Goal: Go to known website: Access a specific website the user already knows

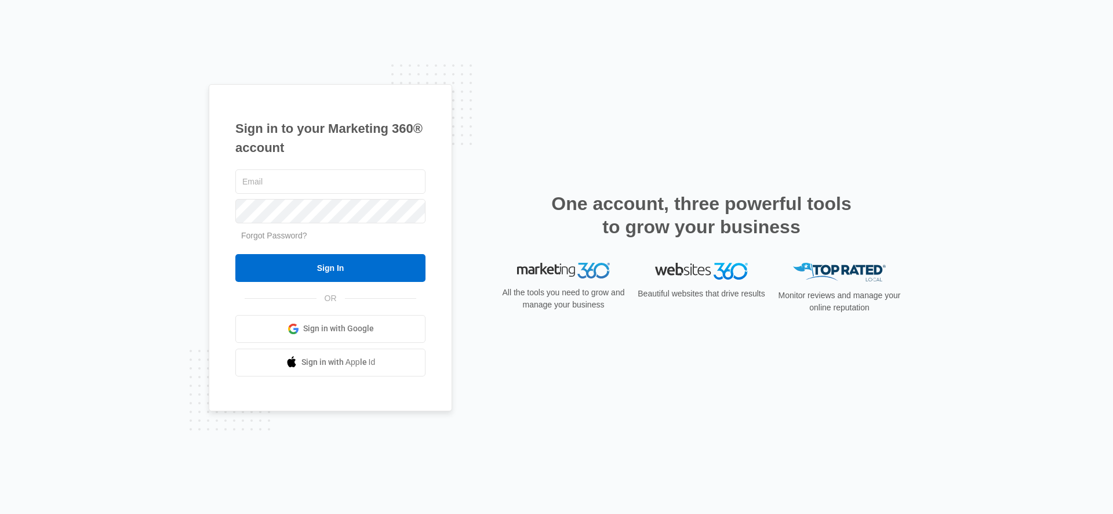
click at [169, 176] on div "Sign in to your Marketing 360® account Forgot Password? Sign In OR Sign in with…" at bounding box center [556, 257] width 1113 height 514
click at [277, 177] on input "text" at bounding box center [330, 181] width 190 height 24
type input "[EMAIL_ADDRESS][PERSON_NAME][DOMAIN_NAME]"
click at [267, 288] on div "[EMAIL_ADDRESS][PERSON_NAME][DOMAIN_NAME] Forgot Password? Sign In OR Sign in w…" at bounding box center [330, 271] width 190 height 209
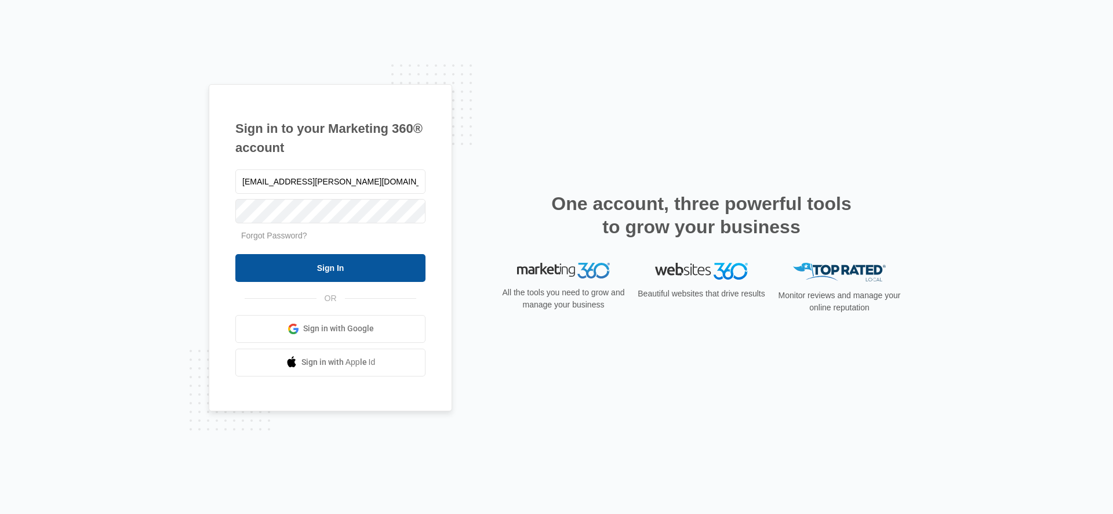
click at [269, 270] on input "Sign In" at bounding box center [330, 268] width 190 height 28
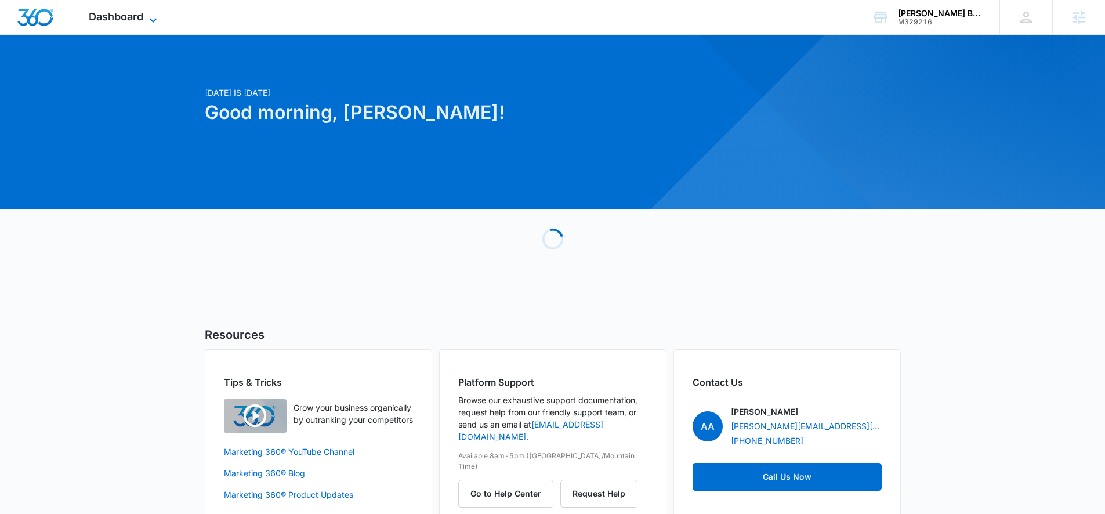
click at [93, 16] on span "Dashboard" at bounding box center [116, 16] width 55 height 12
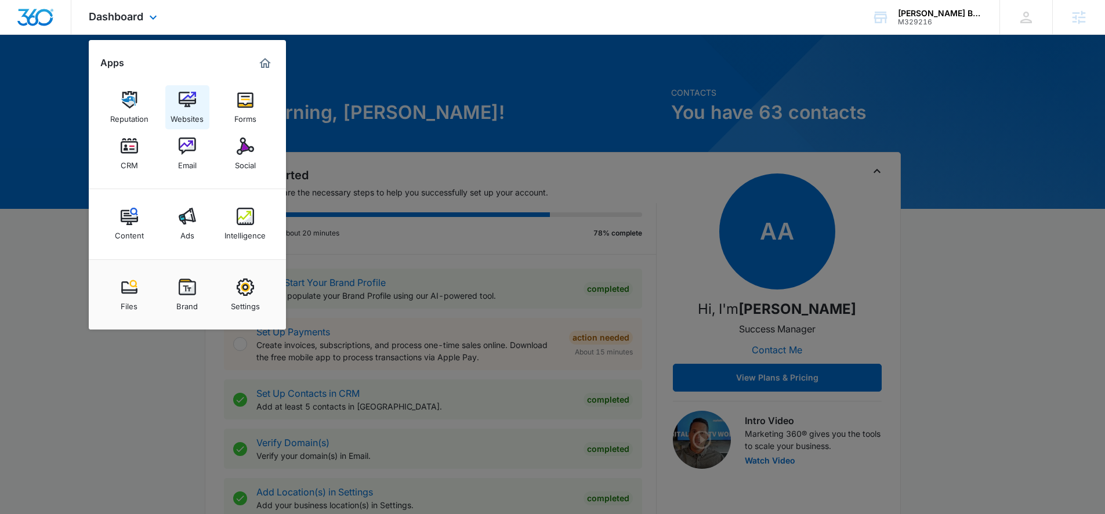
click at [180, 106] on img at bounding box center [187, 99] width 17 height 17
